Goal: Task Accomplishment & Management: Use online tool/utility

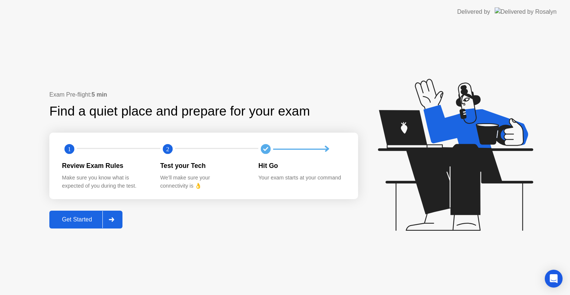
click at [87, 222] on div "Get Started" at bounding box center [77, 219] width 51 height 7
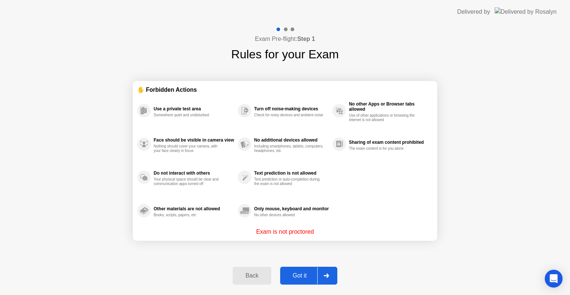
click at [324, 273] on icon at bounding box center [327, 275] width 6 height 4
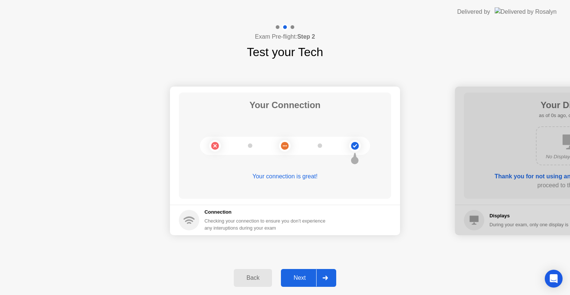
click at [321, 278] on div at bounding box center [325, 277] width 18 height 17
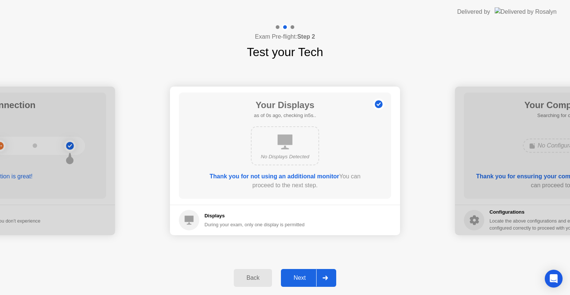
click at [321, 278] on div at bounding box center [325, 277] width 18 height 17
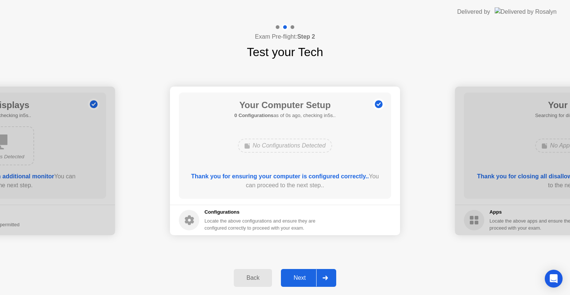
click at [321, 278] on div at bounding box center [325, 277] width 18 height 17
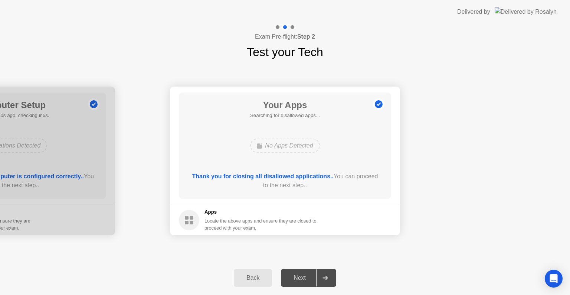
click at [321, 278] on div at bounding box center [325, 277] width 18 height 17
click at [302, 277] on div "Next" at bounding box center [299, 277] width 33 height 7
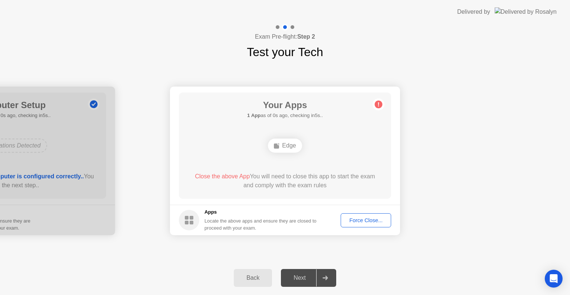
click at [330, 277] on div at bounding box center [325, 277] width 18 height 17
click at [362, 225] on button "Force Close..." at bounding box center [366, 220] width 50 height 14
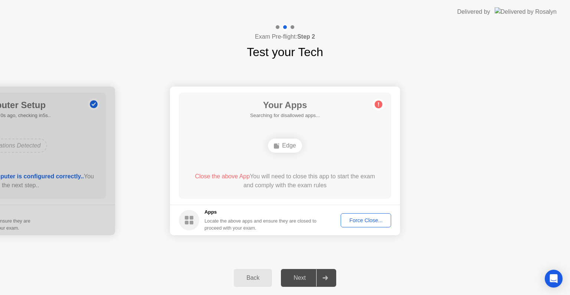
click at [327, 275] on icon at bounding box center [326, 277] width 6 height 4
click at [364, 223] on div "Force Close..." at bounding box center [365, 220] width 45 height 6
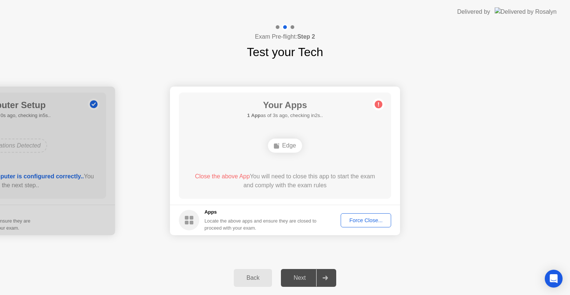
click at [379, 219] on div "Force Close..." at bounding box center [365, 220] width 45 height 6
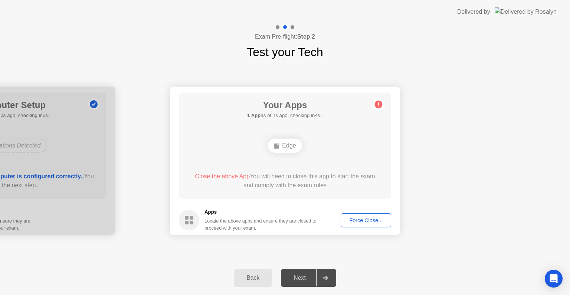
click at [355, 221] on div "Force Close..." at bounding box center [365, 220] width 45 height 6
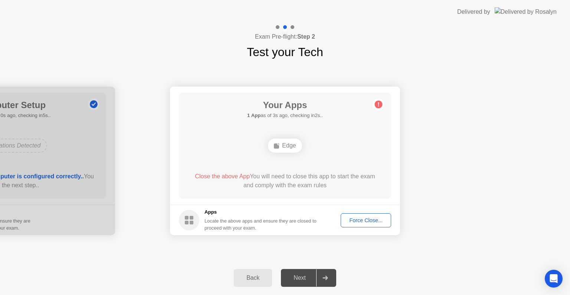
click at [329, 279] on div at bounding box center [325, 277] width 18 height 17
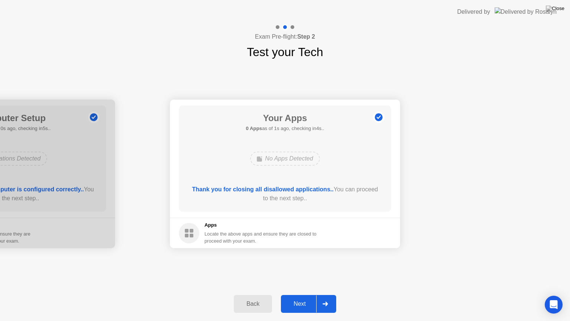
click at [307, 294] on div "Next" at bounding box center [299, 303] width 33 height 7
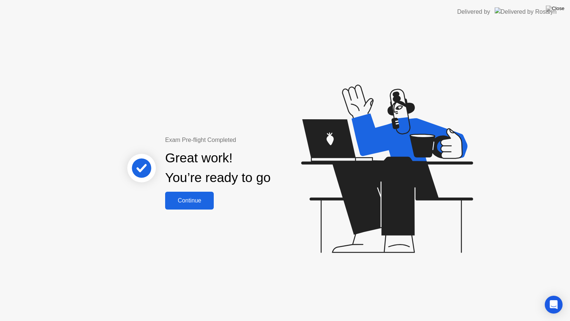
click at [201, 204] on div "Continue" at bounding box center [189, 200] width 44 height 7
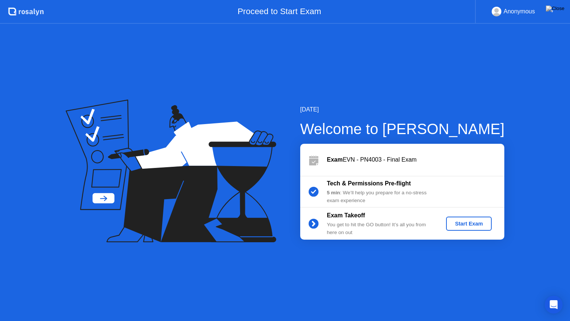
click at [461, 221] on div "Start Exam" at bounding box center [469, 224] width 40 height 6
